Goal: Navigation & Orientation: Find specific page/section

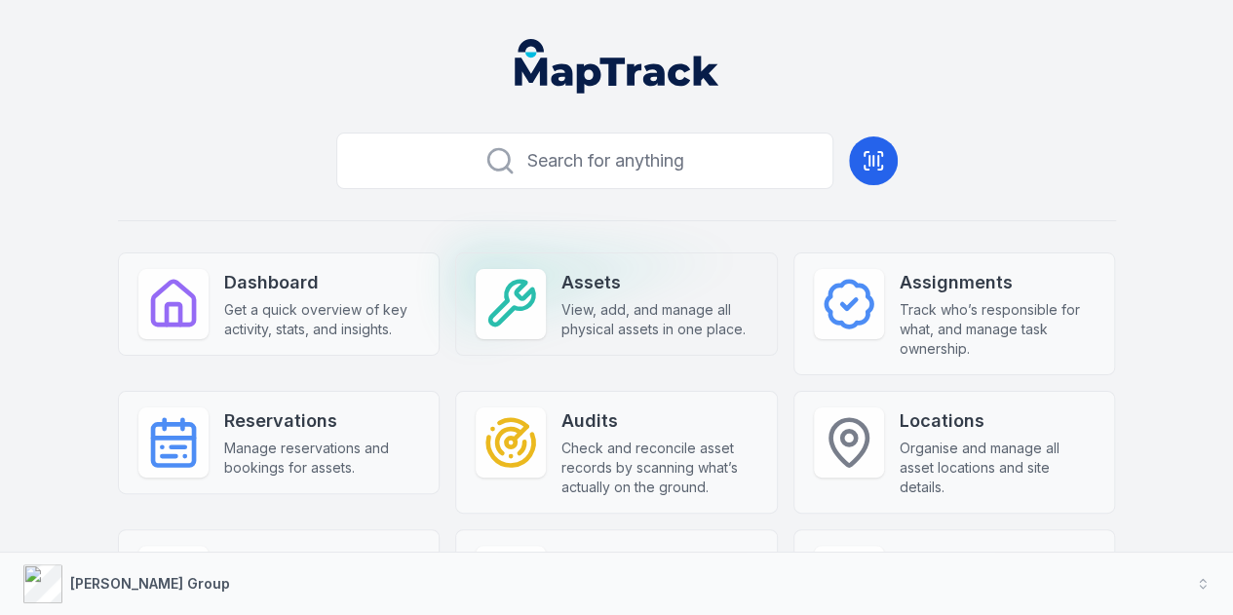
click at [569, 291] on strong "Assets" at bounding box center [660, 282] width 196 height 27
